Goal: Information Seeking & Learning: Learn about a topic

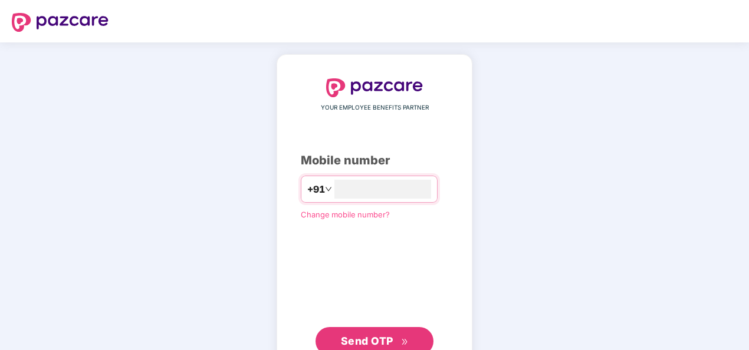
type input "**********"
click at [401, 342] on icon "double-right" at bounding box center [405, 342] width 8 height 8
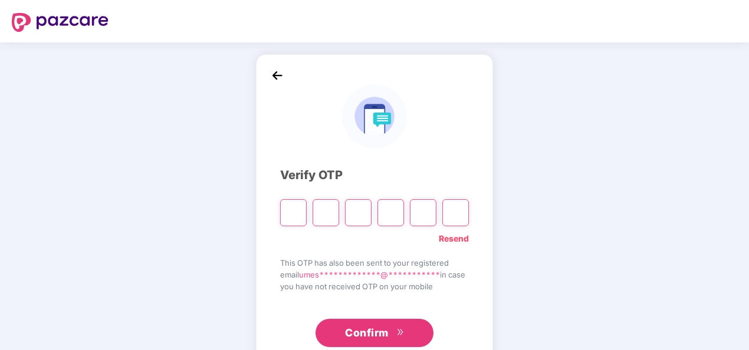
type input "*"
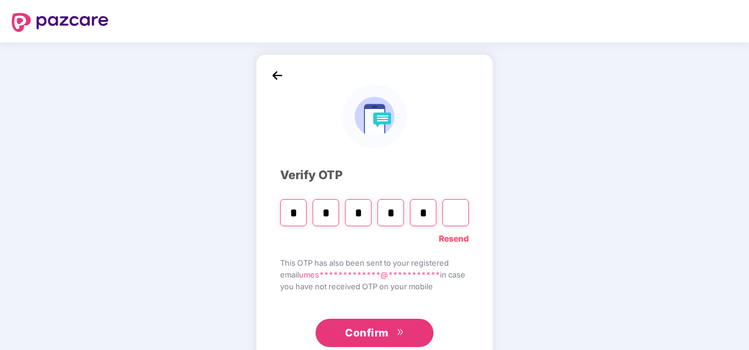
type input "*"
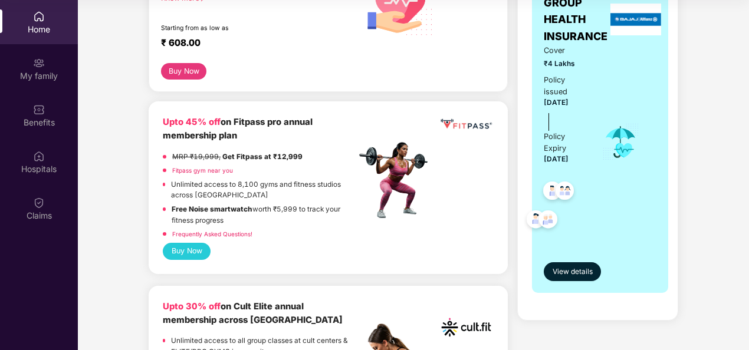
scroll to position [236, 0]
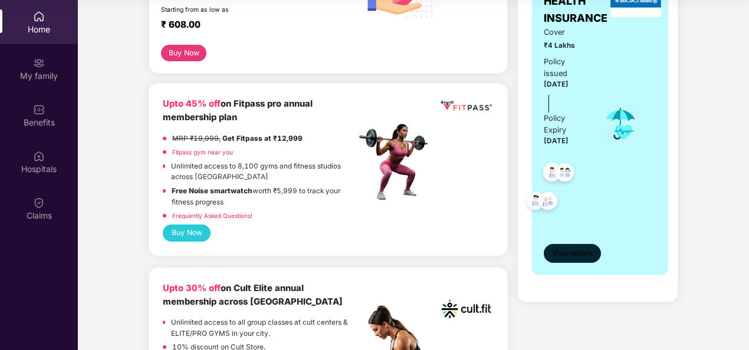
click at [574, 262] on button "View details" at bounding box center [571, 253] width 57 height 19
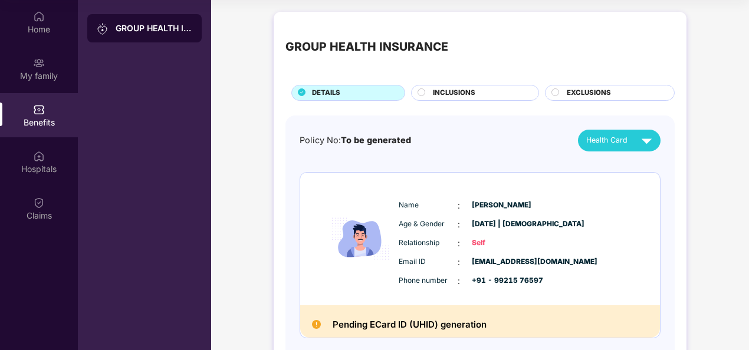
click at [423, 91] on circle at bounding box center [421, 91] width 7 height 7
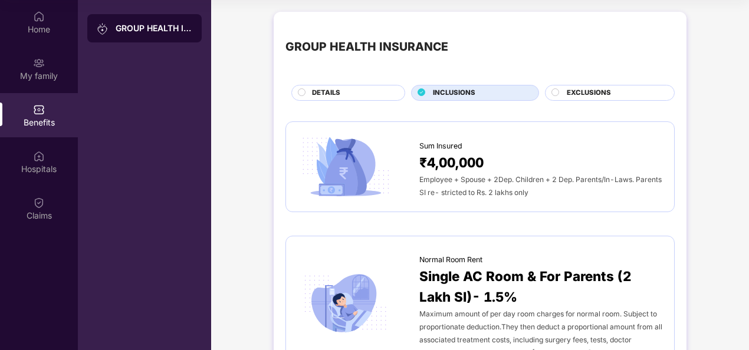
click at [581, 91] on span "EXCLUSIONS" at bounding box center [588, 93] width 44 height 11
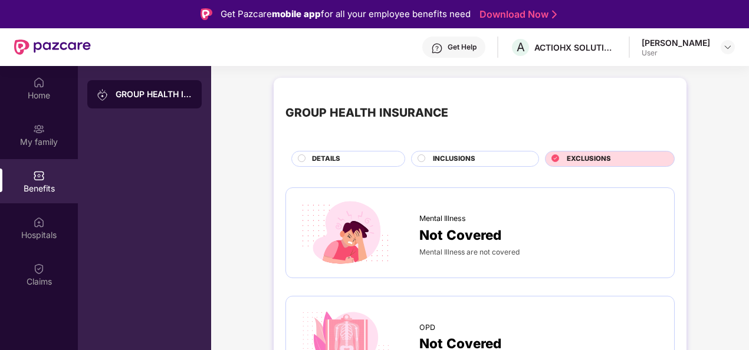
click at [45, 181] on div "Benefits" at bounding box center [39, 181] width 78 height 44
click at [120, 94] on div "GROUP HEALTH INSURANCE" at bounding box center [154, 94] width 77 height 12
click at [723, 48] on img at bounding box center [727, 46] width 9 height 9
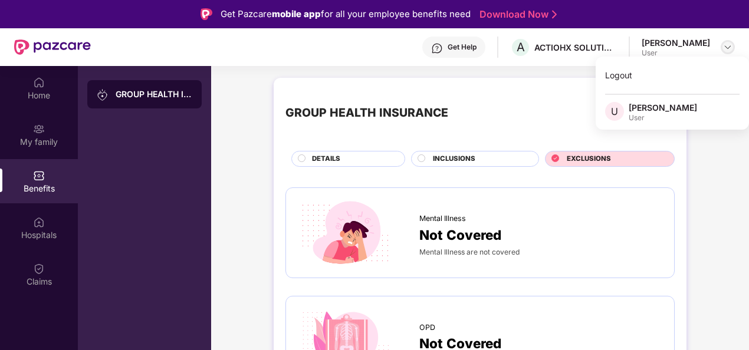
click at [724, 49] on img at bounding box center [727, 46] width 9 height 9
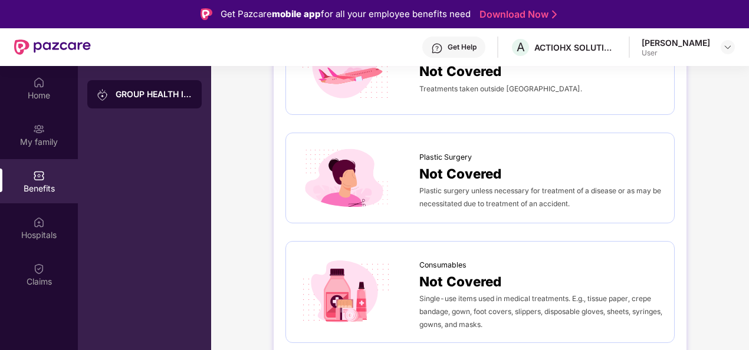
scroll to position [786, 0]
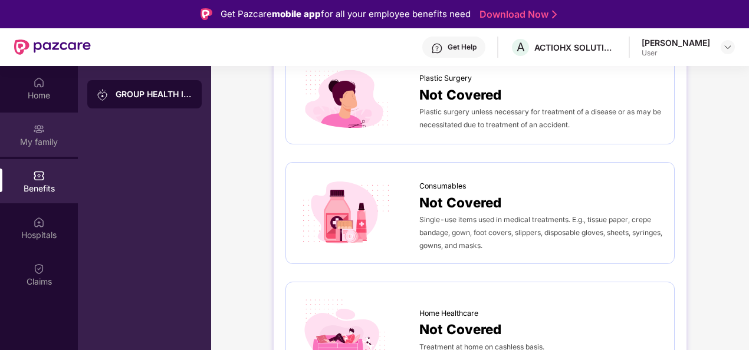
click at [48, 142] on div "My family" at bounding box center [39, 142] width 78 height 12
